Goal: Task Accomplishment & Management: Manage account settings

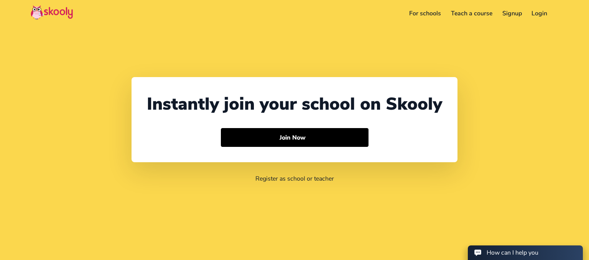
select select "971"
select select "[GEOGRAPHIC_DATA]"
select select "[GEOGRAPHIC_DATA]/[GEOGRAPHIC_DATA]"
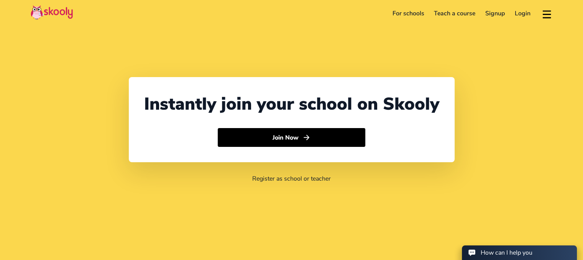
click at [519, 17] on link "Login" at bounding box center [523, 13] width 26 height 12
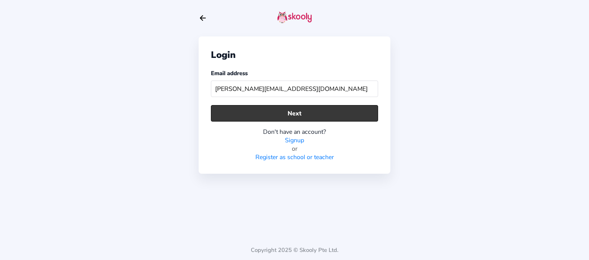
type input "[PERSON_NAME][EMAIL_ADDRESS][DOMAIN_NAME]"
click at [303, 109] on button "Next" at bounding box center [294, 113] width 167 height 16
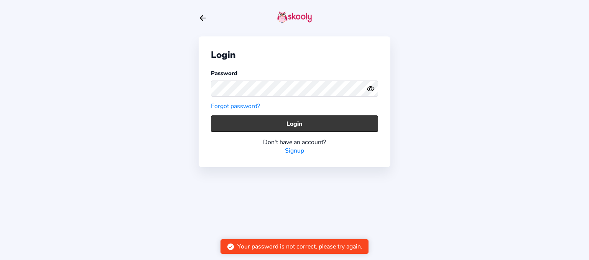
click at [303, 118] on button "Login" at bounding box center [294, 123] width 167 height 16
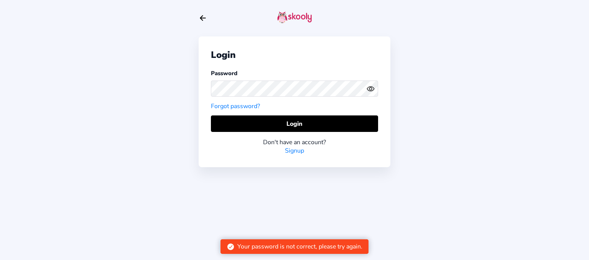
click at [371, 89] on icon "Eye" at bounding box center [370, 89] width 8 height 8
click at [371, 89] on icon "Eye Off" at bounding box center [370, 89] width 8 height 8
click at [371, 89] on icon "Eye" at bounding box center [370, 89] width 8 height 8
